Goal: Task Accomplishment & Management: Manage account settings

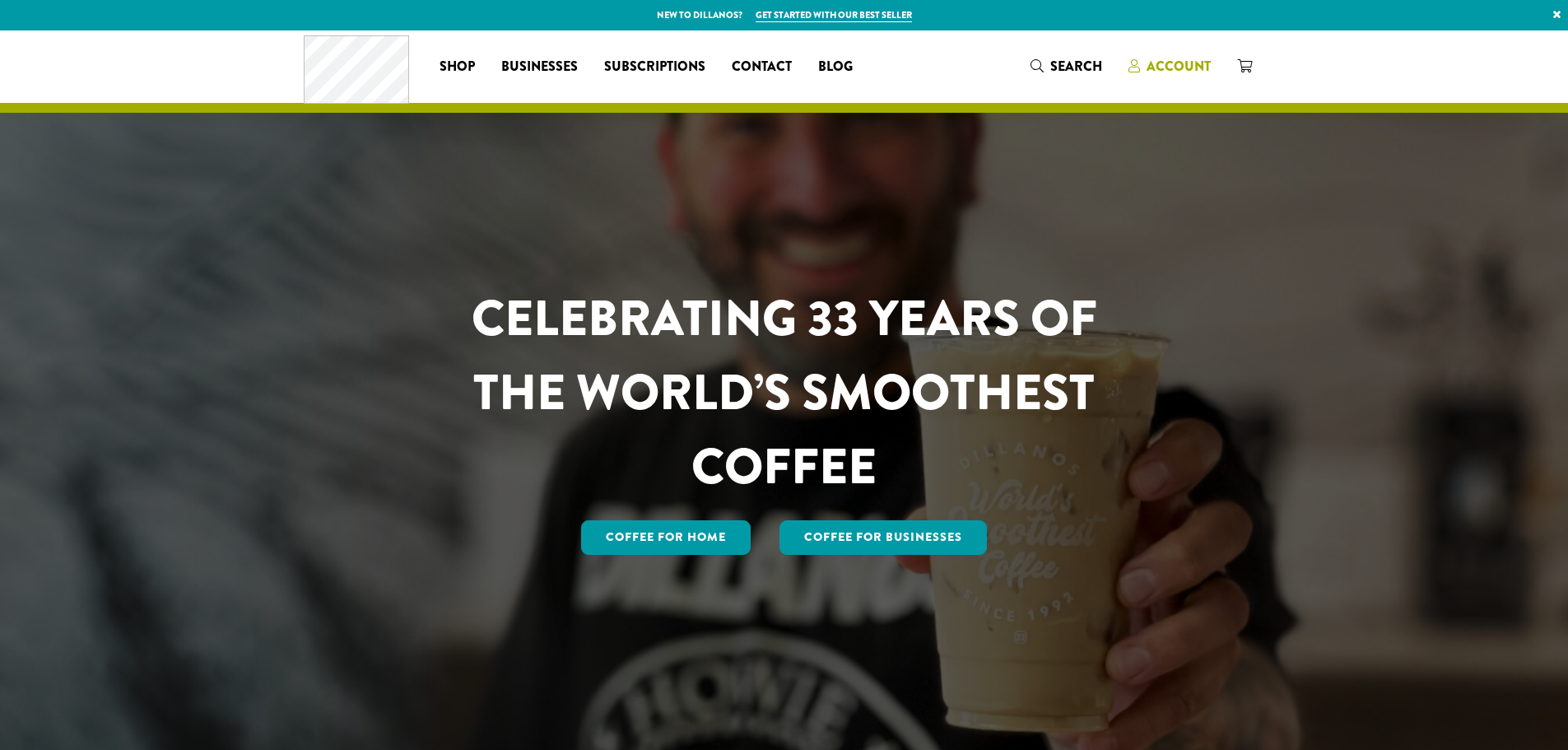
click at [1188, 71] on span "Account" at bounding box center [1178, 65] width 64 height 19
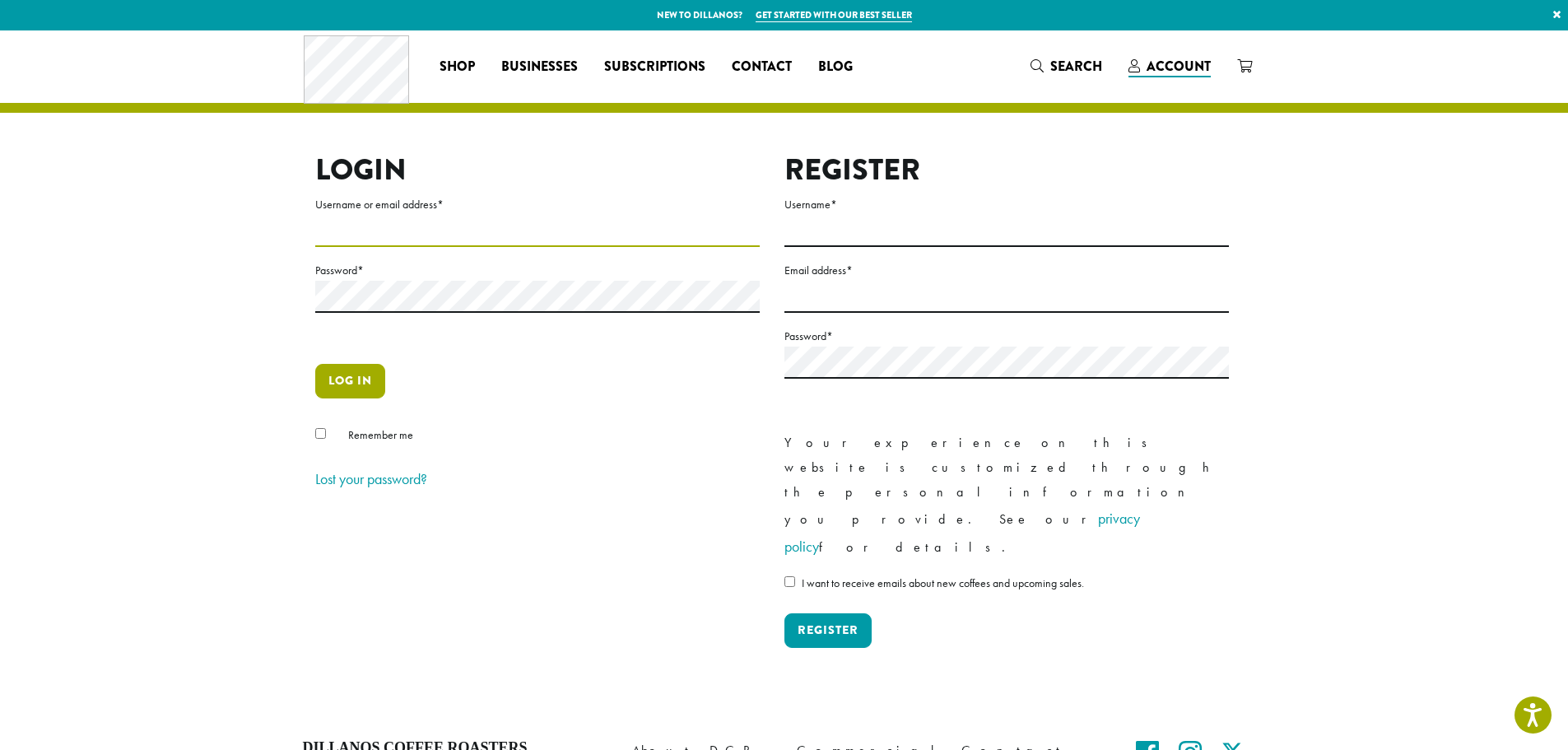
type input "**********"
click at [324, 387] on button "Log in" at bounding box center [350, 381] width 70 height 34
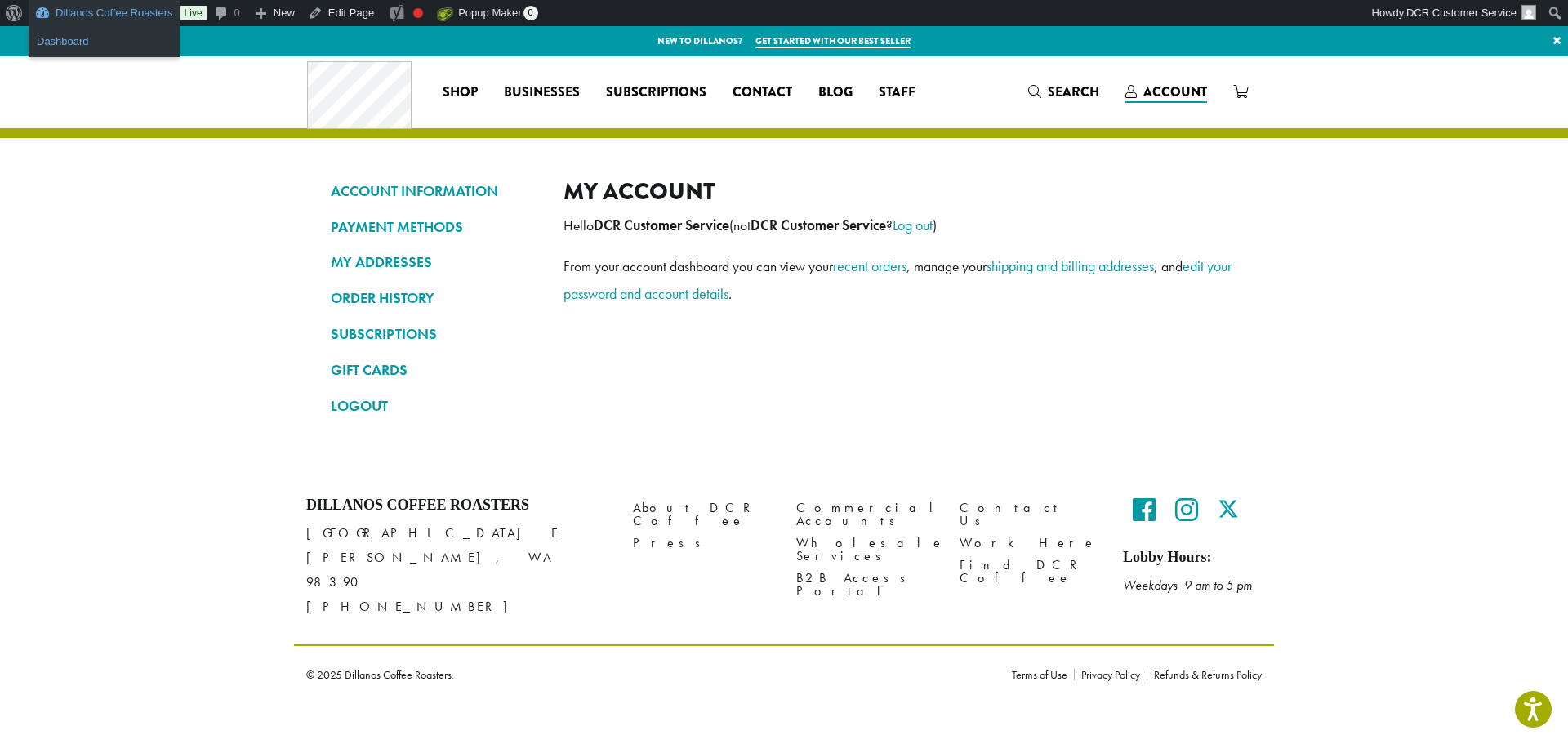
click at [92, 36] on link "Dashboard" at bounding box center [104, 41] width 151 height 21
